Goal: Task Accomplishment & Management: Use online tool/utility

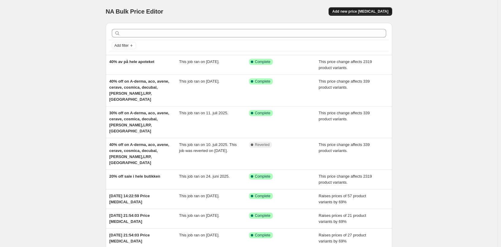
click at [373, 10] on span "Add new price [MEDICAL_DATA]" at bounding box center [360, 11] width 56 height 5
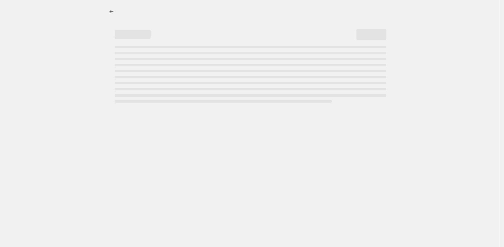
select select "percentage"
